Goal: Transaction & Acquisition: Purchase product/service

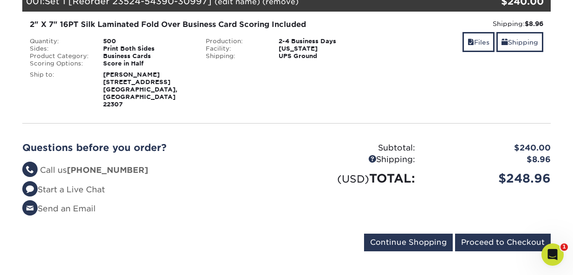
scroll to position [154, 0]
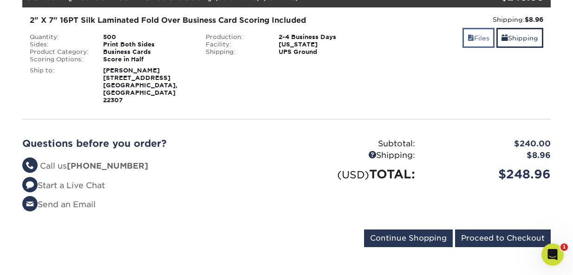
click at [471, 32] on link "Files" at bounding box center [478, 38] width 32 height 20
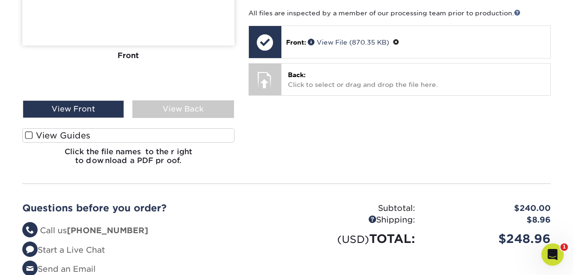
scroll to position [266, 0]
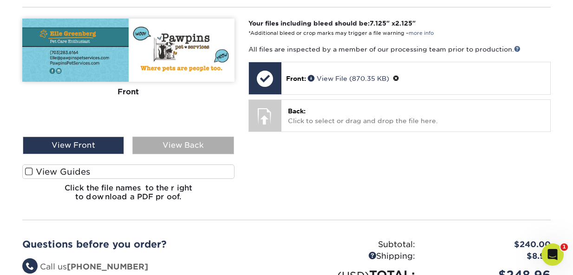
click at [199, 136] on div "View Back" at bounding box center [182, 145] width 101 height 18
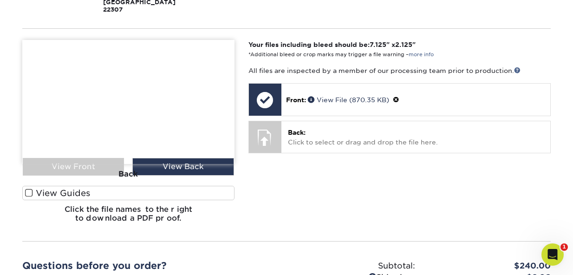
scroll to position [232, 0]
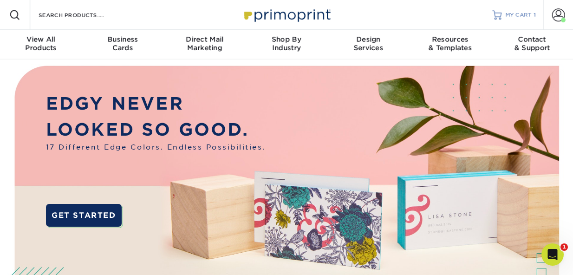
click at [506, 16] on link "MY CART 1" at bounding box center [514, 15] width 44 height 30
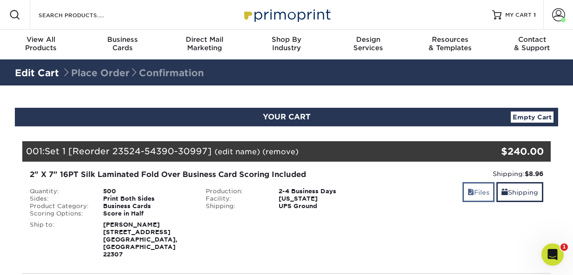
click at [467, 192] on span at bounding box center [470, 191] width 6 height 7
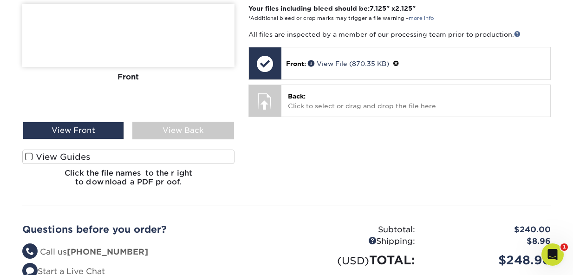
scroll to position [279, 0]
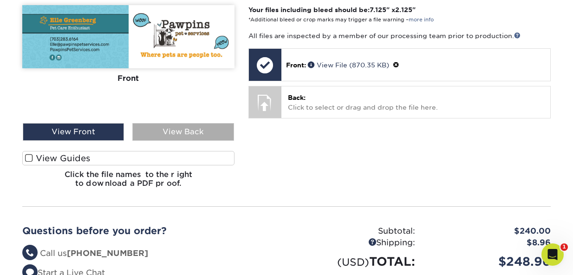
click at [157, 123] on div "View Back" at bounding box center [182, 132] width 101 height 18
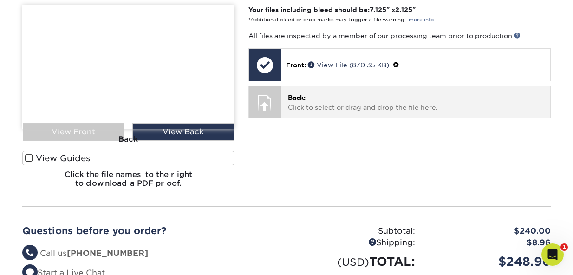
click at [304, 94] on span "Back:" at bounding box center [297, 97] width 18 height 7
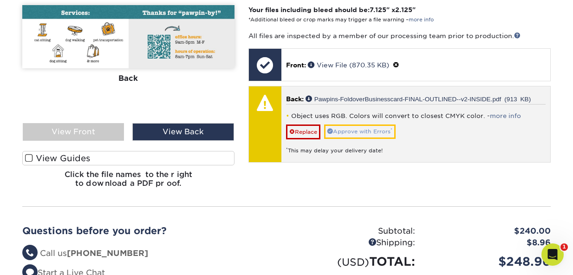
click at [345, 124] on link "Approve with Errors *" at bounding box center [359, 131] width 71 height 14
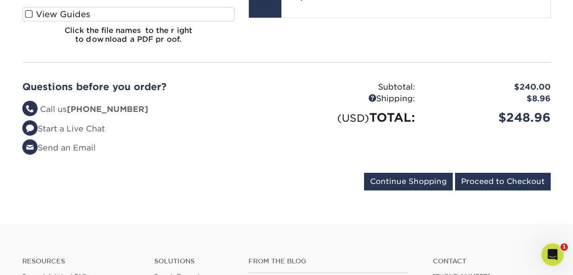
scroll to position [423, 0]
click at [491, 173] on input "Proceed to Checkout" at bounding box center [503, 182] width 96 height 18
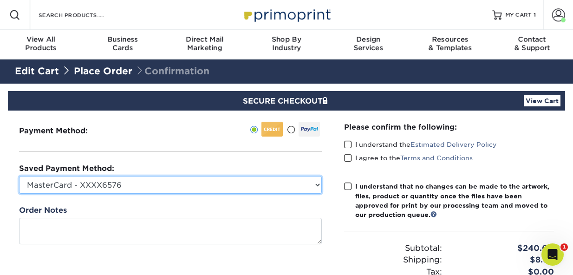
select select
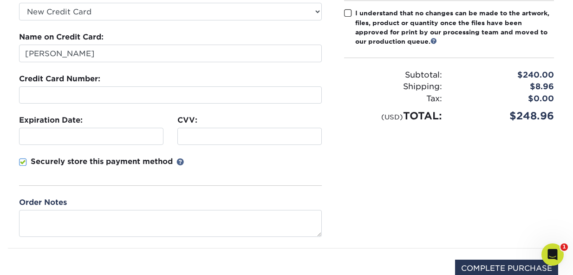
scroll to position [172, 0]
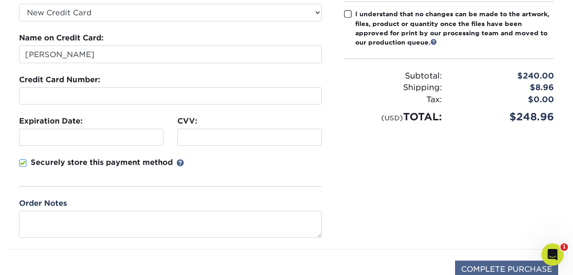
click at [473, 266] on input "COMPLETE PURCHASE" at bounding box center [506, 269] width 103 height 18
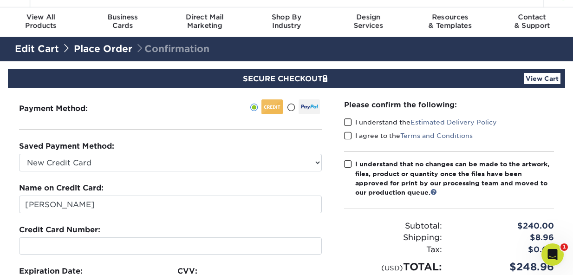
scroll to position [28, 0]
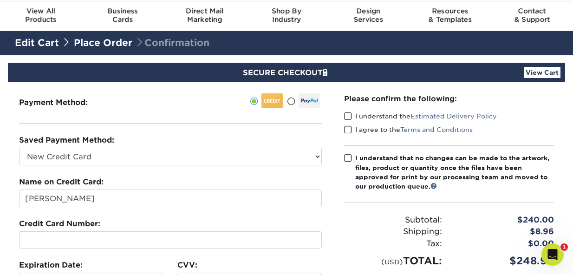
click at [348, 115] on span at bounding box center [348, 116] width 8 height 9
click at [0, 0] on input "I understand the Estimated Delivery Policy" at bounding box center [0, 0] width 0 height 0
click at [348, 127] on span at bounding box center [348, 129] width 8 height 9
click at [0, 0] on input "I agree to the Terms and Conditions" at bounding box center [0, 0] width 0 height 0
click at [349, 157] on span at bounding box center [348, 158] width 8 height 9
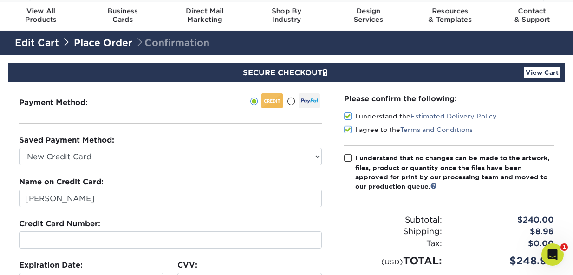
click at [0, 0] on input "I understand that no changes can be made to the artwork, files, product or quan…" at bounding box center [0, 0] width 0 height 0
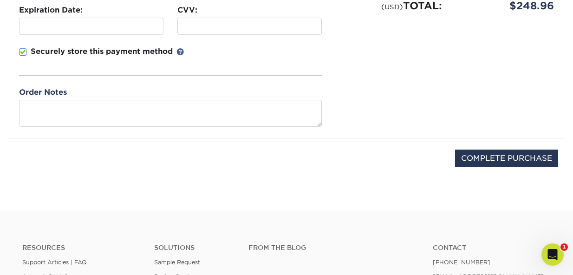
scroll to position [286, 0]
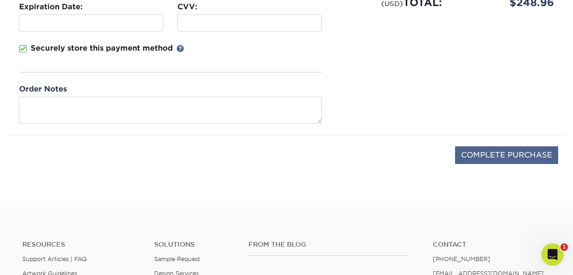
click at [465, 153] on input "COMPLETE PURCHASE" at bounding box center [506, 155] width 103 height 18
type input "PROCESSING, PLEASE WAIT..."
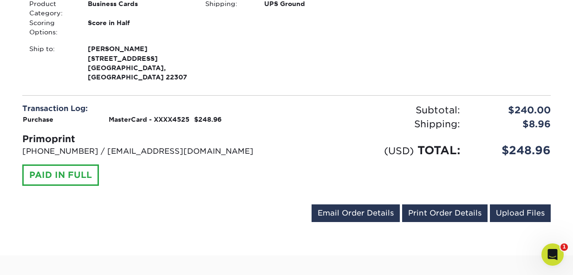
scroll to position [320, 0]
